Goal: Task Accomplishment & Management: Use online tool/utility

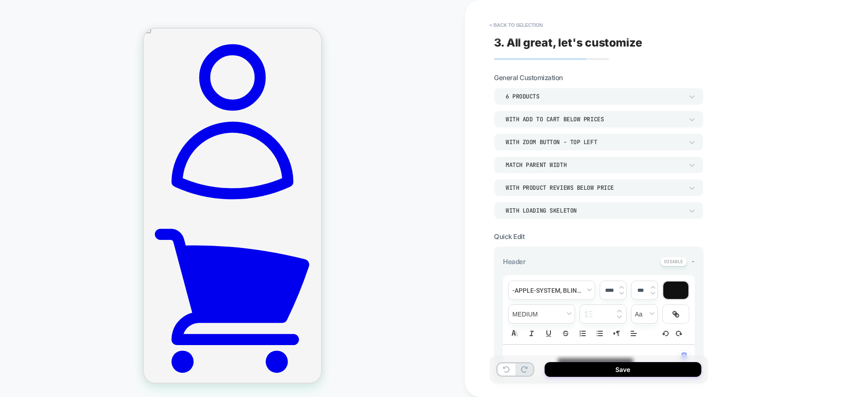
scroll to position [45, 0]
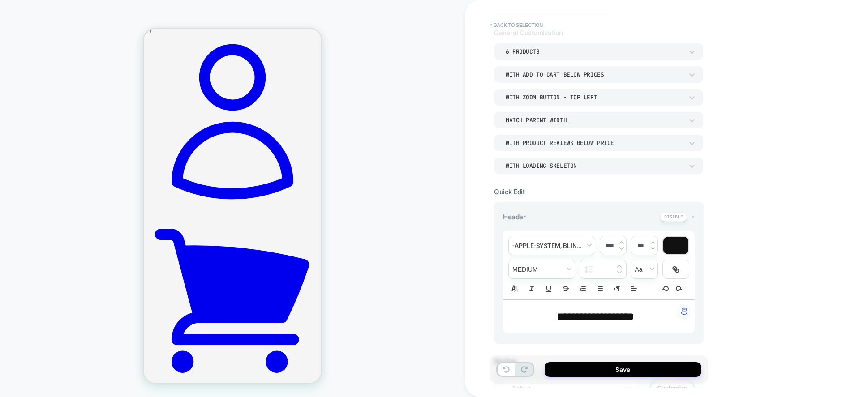
drag, startPoint x: 612, startPoint y: 198, endPoint x: 595, endPoint y: 188, distance: 20.0
click at [595, 188] on section "**********" at bounding box center [599, 297] width 210 height 218
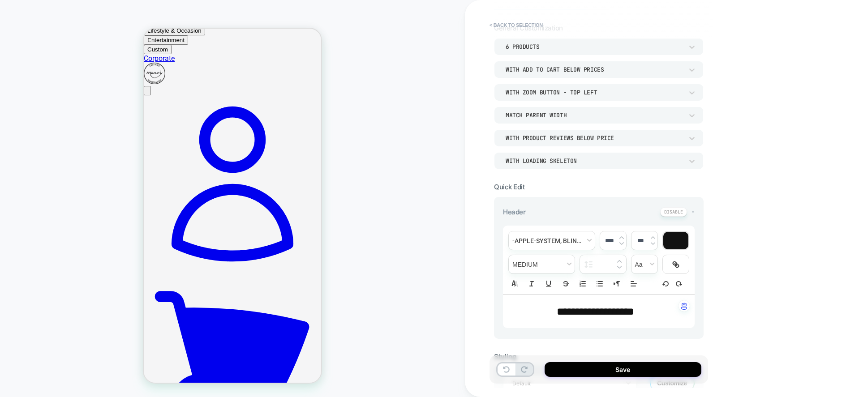
scroll to position [0, 0]
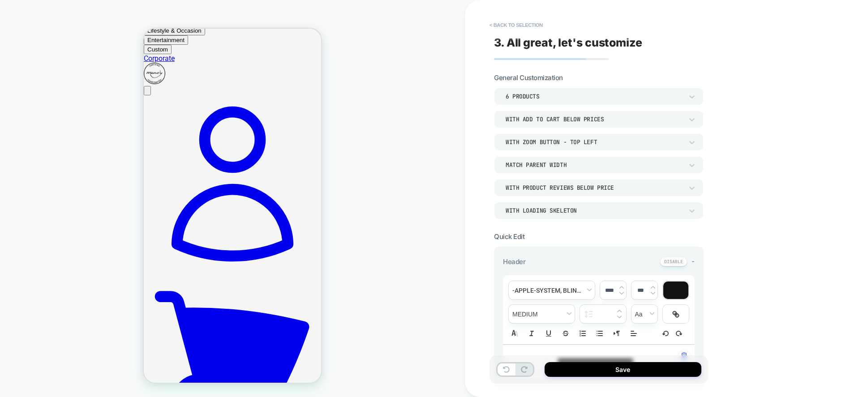
click at [0, 0] on div "**********" at bounding box center [0, 0] width 0 height 0
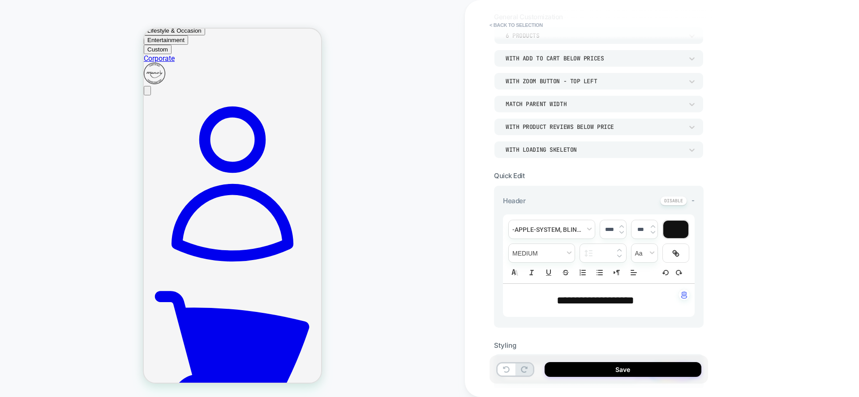
scroll to position [45, 0]
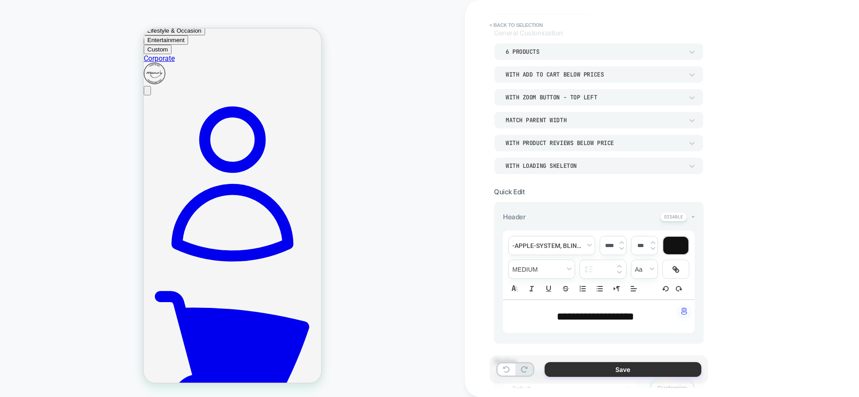
click at [0, 0] on button "Save" at bounding box center [0, 0] width 0 height 0
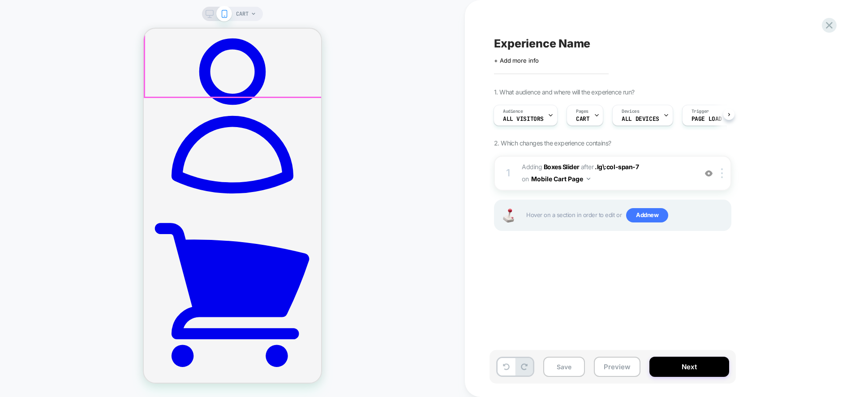
scroll to position [117, 0]
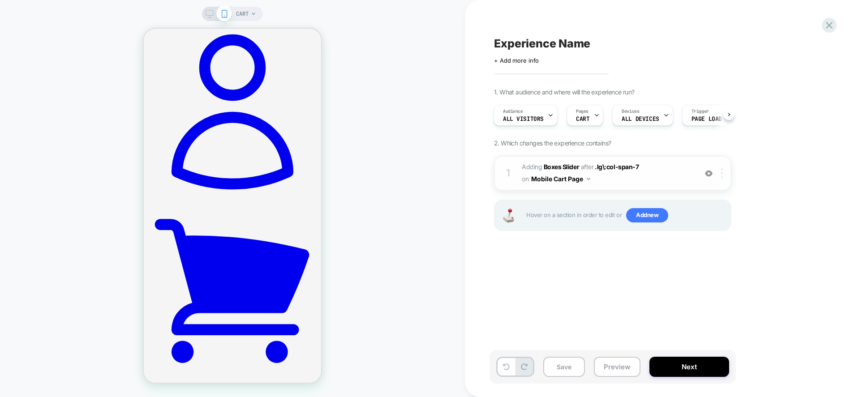
click at [721, 175] on img at bounding box center [722, 173] width 2 height 10
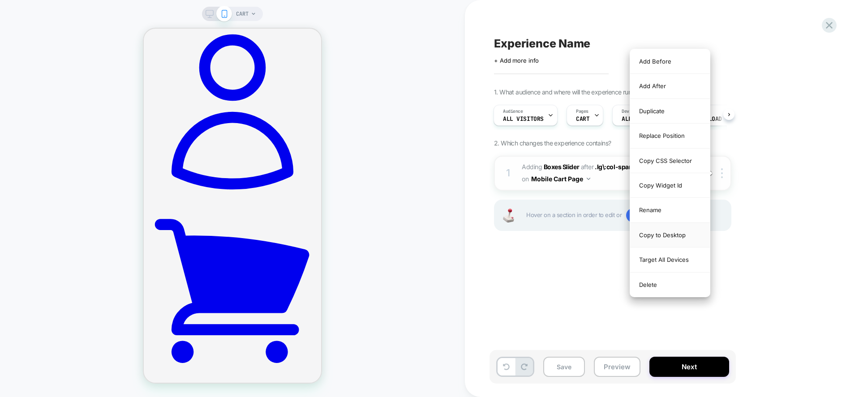
click at [0, 0] on div "Copy to Desktop" at bounding box center [0, 0] width 0 height 0
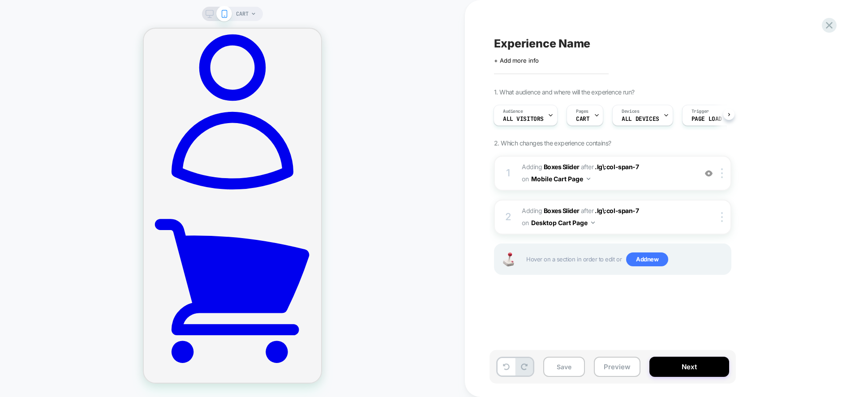
click at [0, 0] on div "Experience Name Click to edit experience details + Add more info 1. What audien…" at bounding box center [0, 0] width 0 height 0
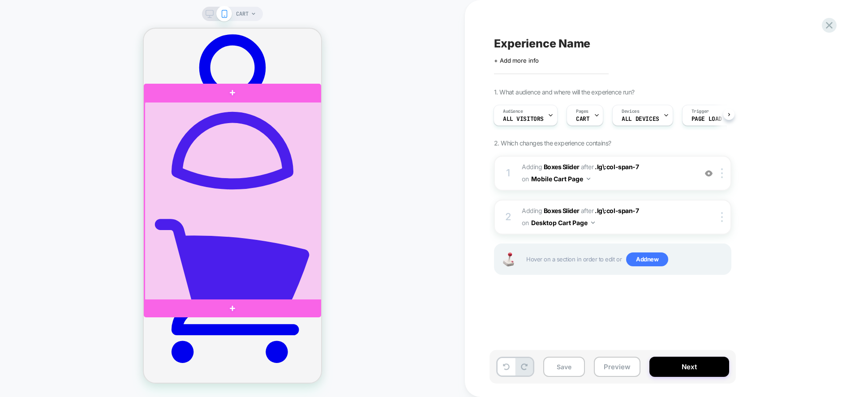
scroll to position [0, 1]
click at [211, 16] on icon at bounding box center [209, 14] width 8 height 8
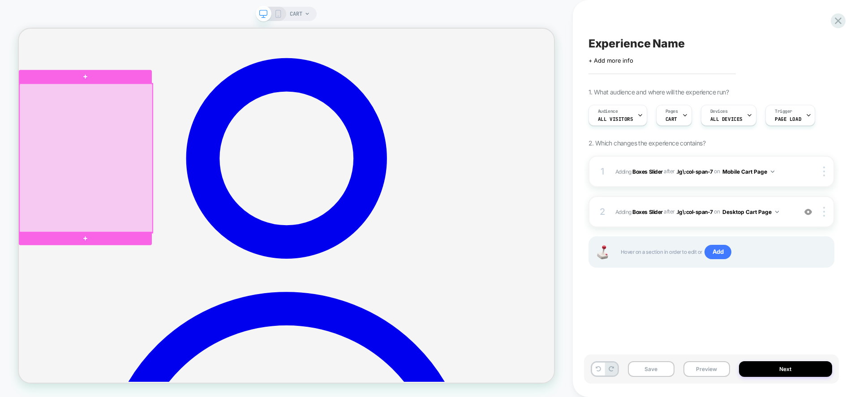
scroll to position [0, 0]
click at [728, 215] on button "Desktop Cart Page" at bounding box center [750, 211] width 56 height 11
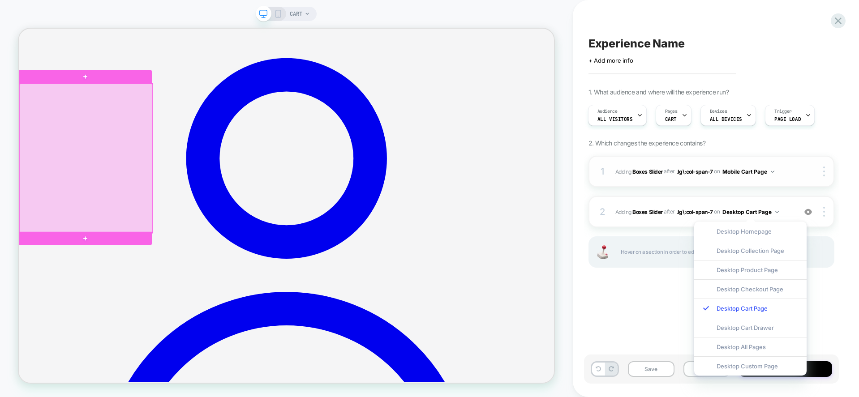
click at [789, 174] on span "#_loomi_addon_1757092578221 Adding Boxes Slider AFTER .lg\:col-span-7 .lg\:col-…" at bounding box center [703, 171] width 176 height 11
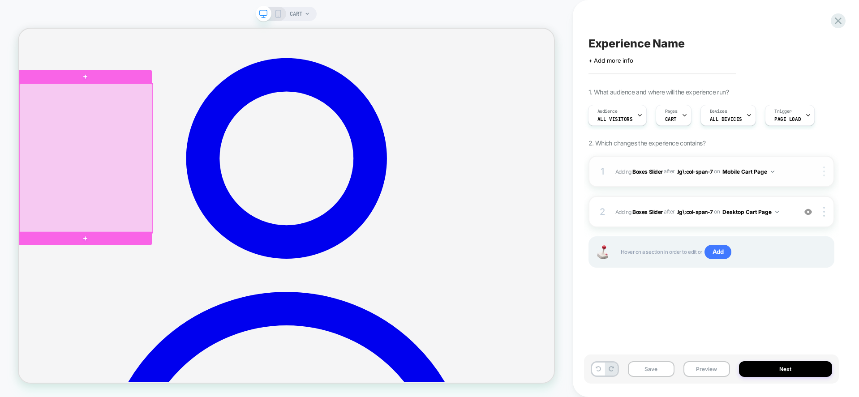
click at [0, 0] on div at bounding box center [0, 0] width 0 height 0
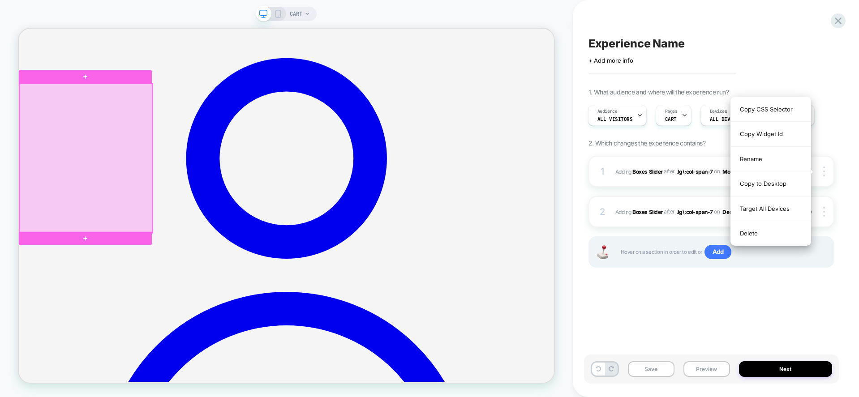
click at [851, 138] on div "Experience Name Click to edit experience details + Add more info 1. What audien…" at bounding box center [716, 198] width 286 height 397
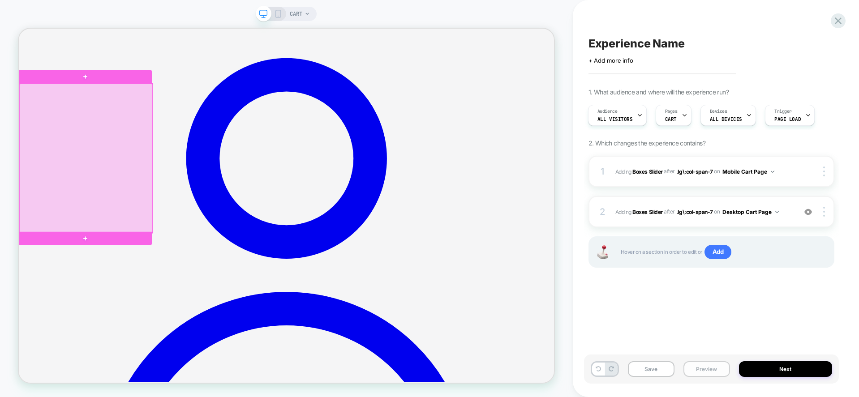
click at [0, 0] on button "Preview" at bounding box center [0, 0] width 0 height 0
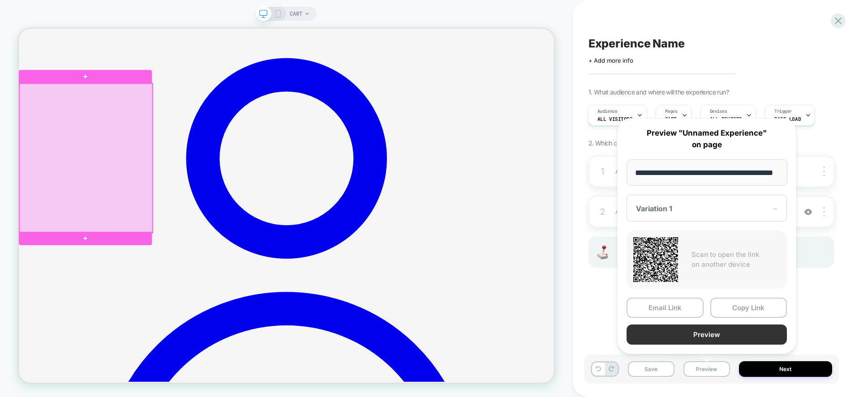
scroll to position [0, 0]
click at [713, 332] on button "Preview" at bounding box center [706, 335] width 160 height 20
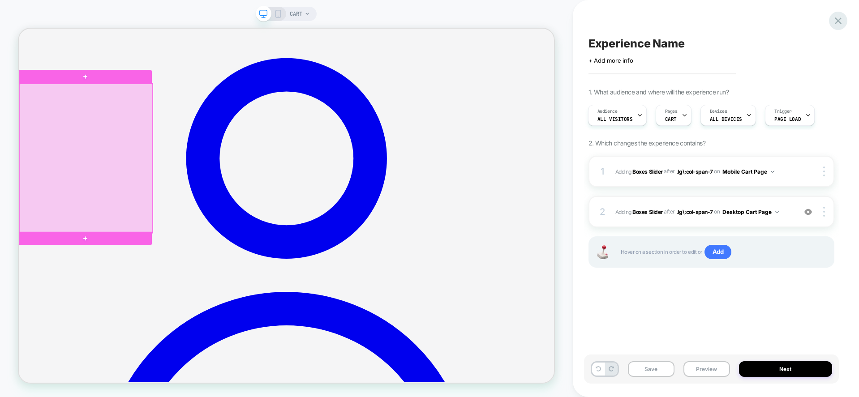
click at [0, 0] on icon at bounding box center [0, 0] width 0 height 0
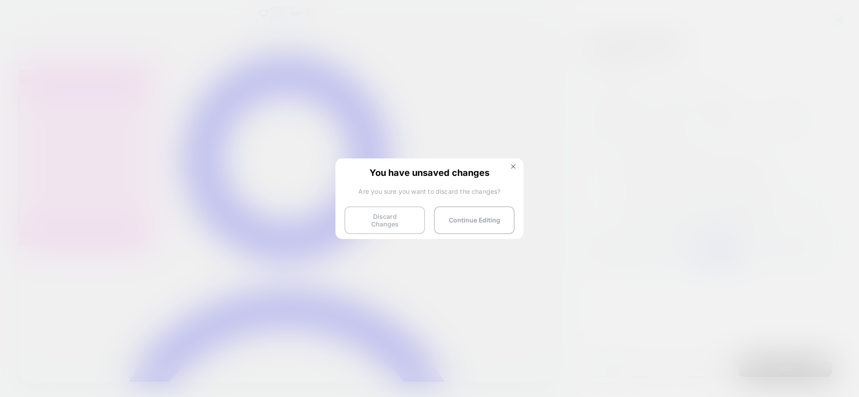
click at [0, 0] on button "Discard Changes" at bounding box center [0, 0] width 0 height 0
